Goal: Task Accomplishment & Management: Use online tool/utility

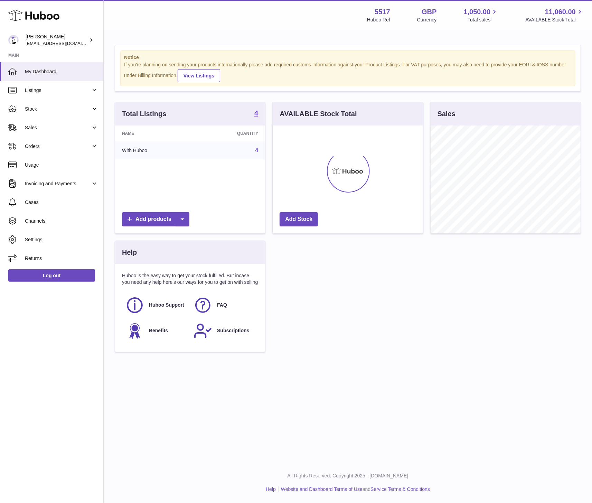
scroll to position [108, 150]
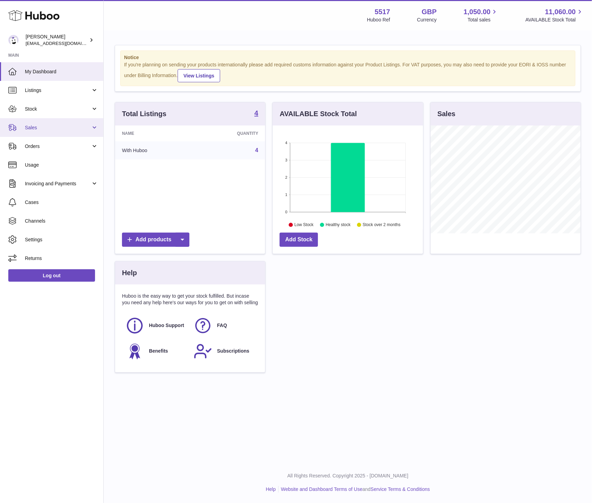
click at [40, 130] on span "Sales" at bounding box center [58, 127] width 66 height 7
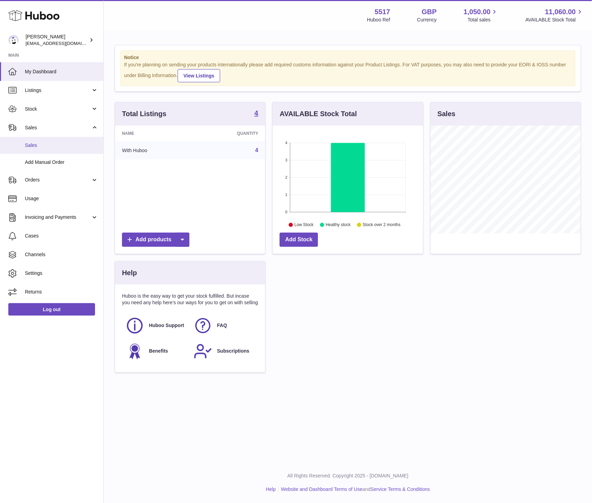
click at [47, 148] on span "Sales" at bounding box center [61, 145] width 73 height 7
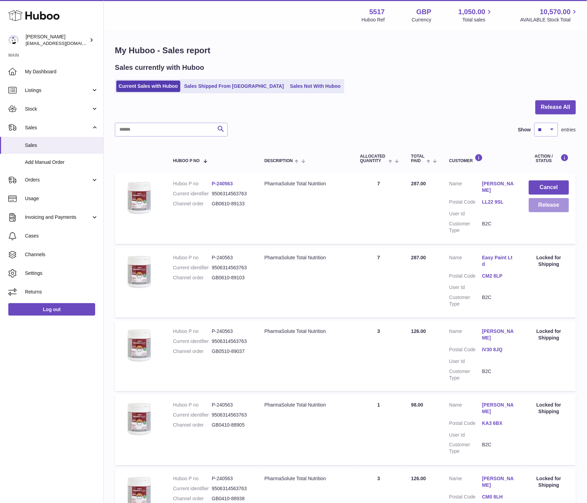
click at [540, 204] on button "Release" at bounding box center [548, 205] width 40 height 14
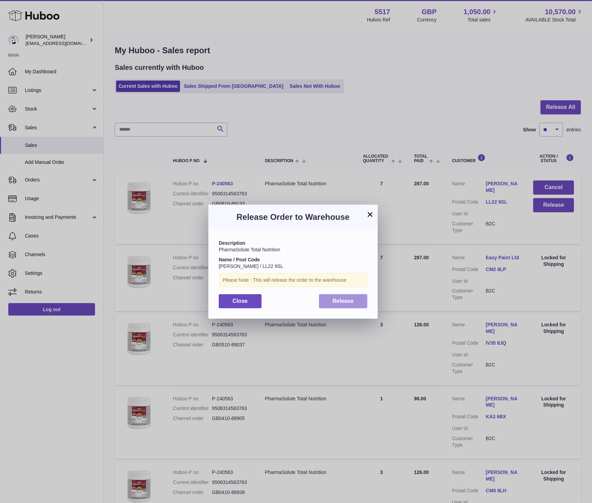
click at [338, 302] on span "Release" at bounding box center [343, 301] width 21 height 6
